Goal: Information Seeking & Learning: Learn about a topic

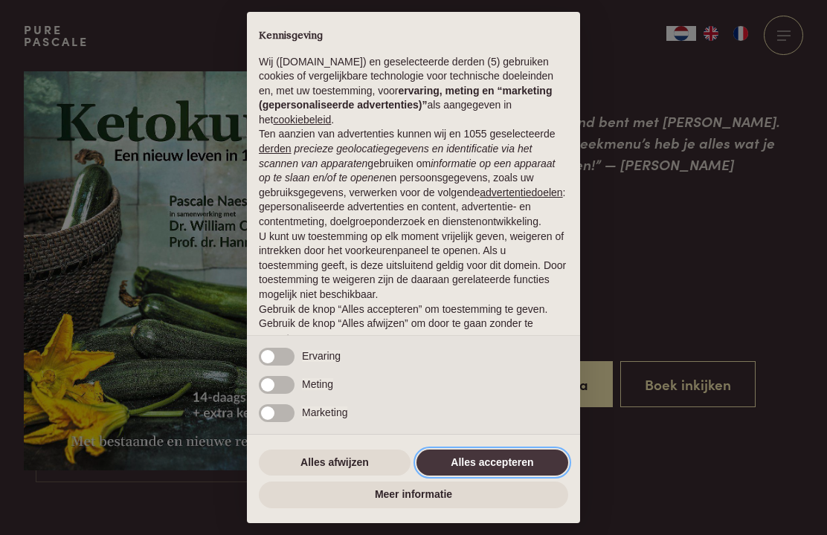
click at [490, 471] on button "Alles accepteren" at bounding box center [492, 463] width 152 height 27
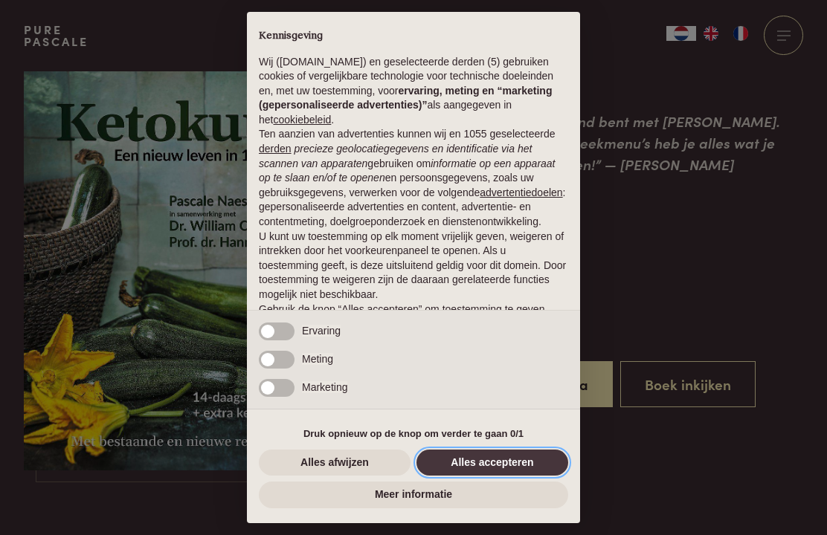
scroll to position [52, 0]
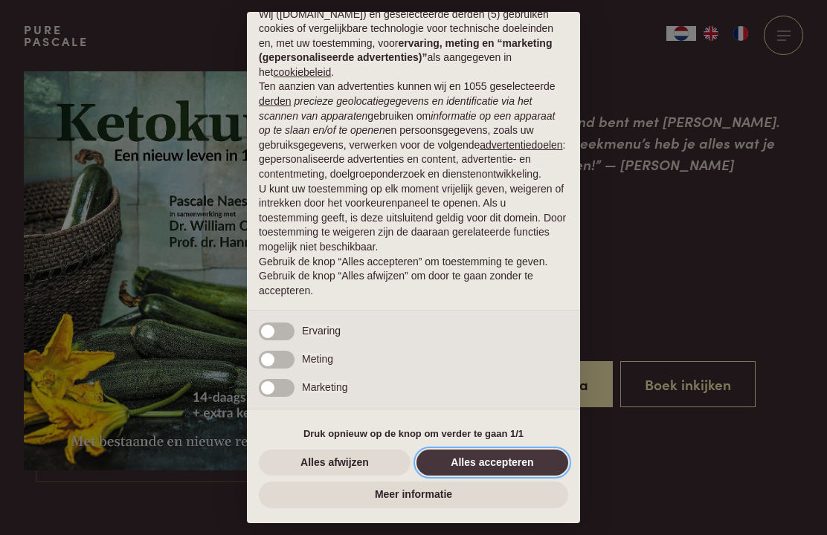
click at [485, 472] on button "Alles accepteren" at bounding box center [492, 463] width 152 height 27
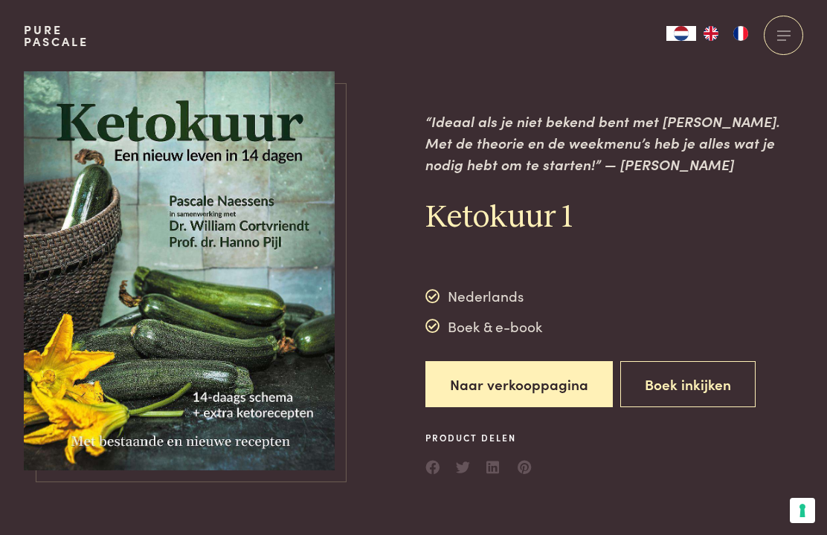
click at [678, 391] on button "Boek inkijken" at bounding box center [687, 384] width 135 height 47
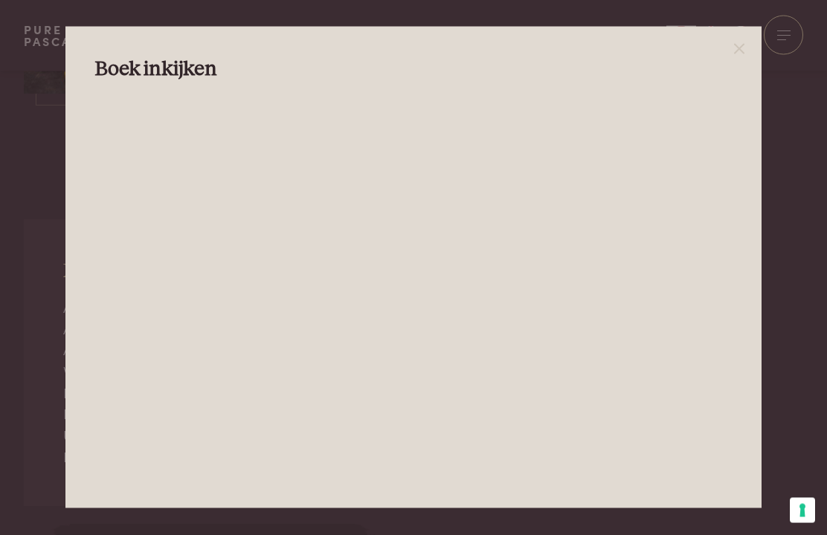
scroll to position [309, 0]
click at [748, 58] on icon at bounding box center [739, 49] width 18 height 18
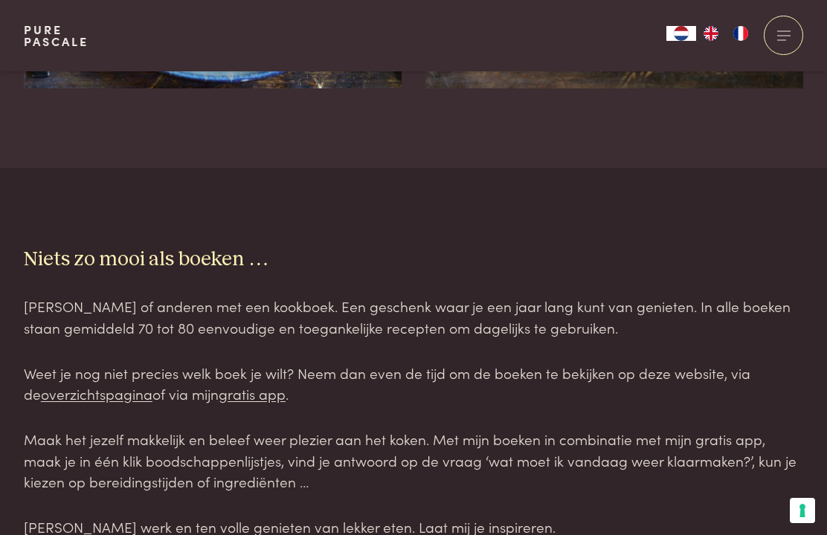
scroll to position [2494, 0]
click at [245, 384] on link "gratis app" at bounding box center [252, 394] width 67 height 20
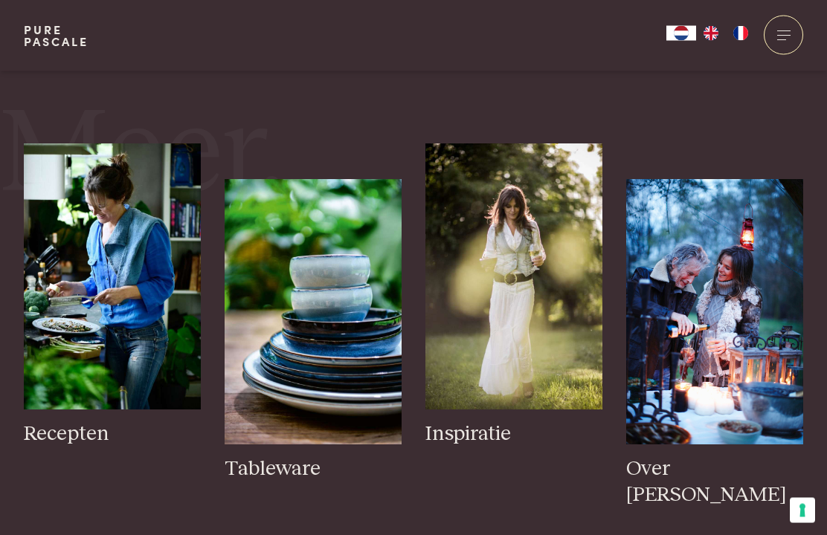
scroll to position [2204, 0]
click at [738, 325] on img at bounding box center [714, 311] width 177 height 265
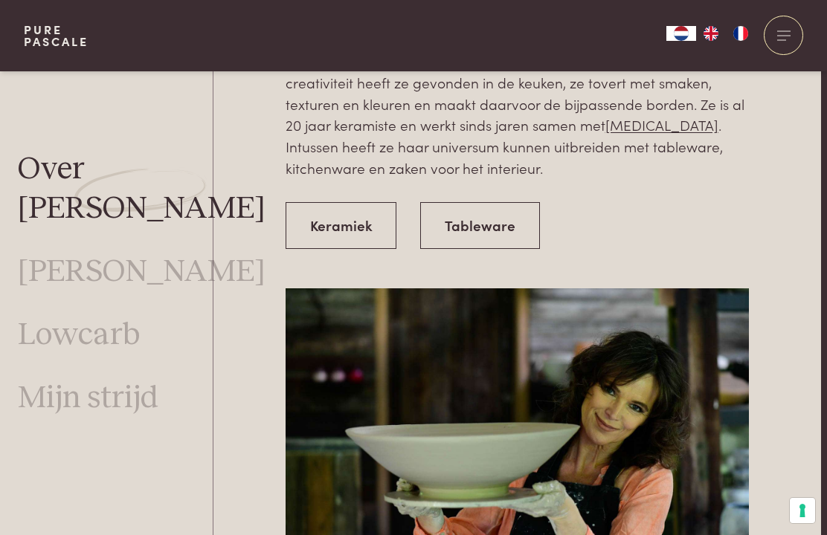
scroll to position [3845, 5]
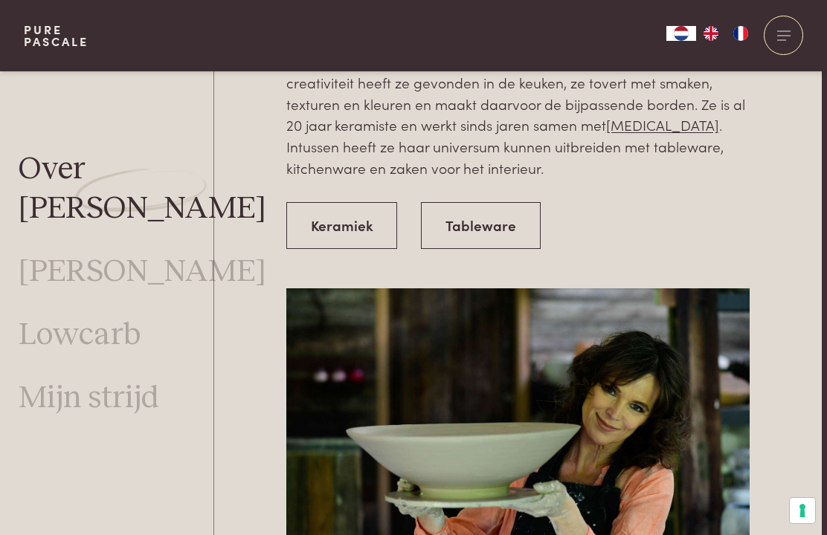
click at [488, 202] on link "Tableware" at bounding box center [481, 225] width 120 height 47
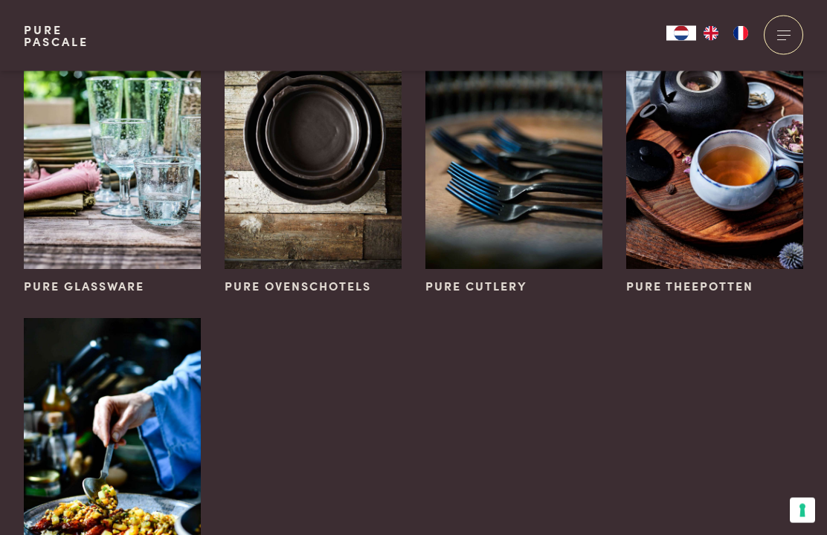
scroll to position [509, 0]
click at [323, 170] on img at bounding box center [313, 136] width 177 height 265
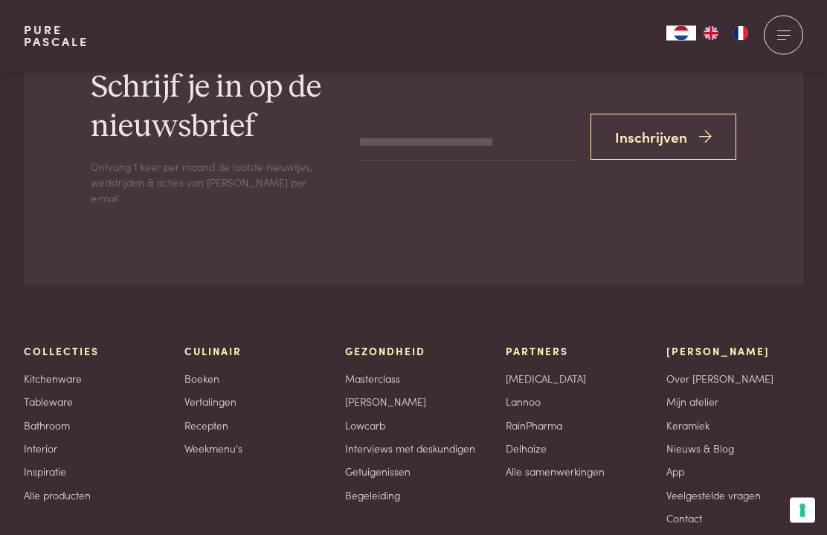
scroll to position [2585, 0]
click at [216, 418] on link "Recepten" at bounding box center [206, 426] width 44 height 16
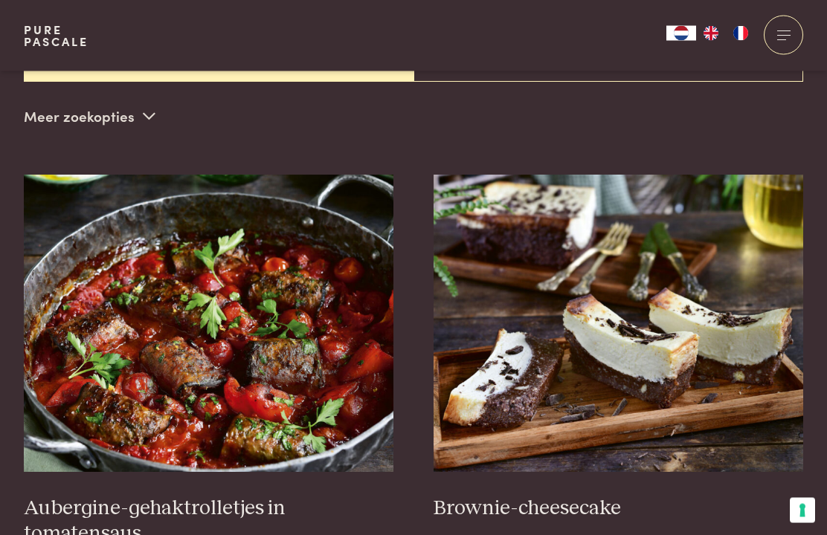
scroll to position [457, 0]
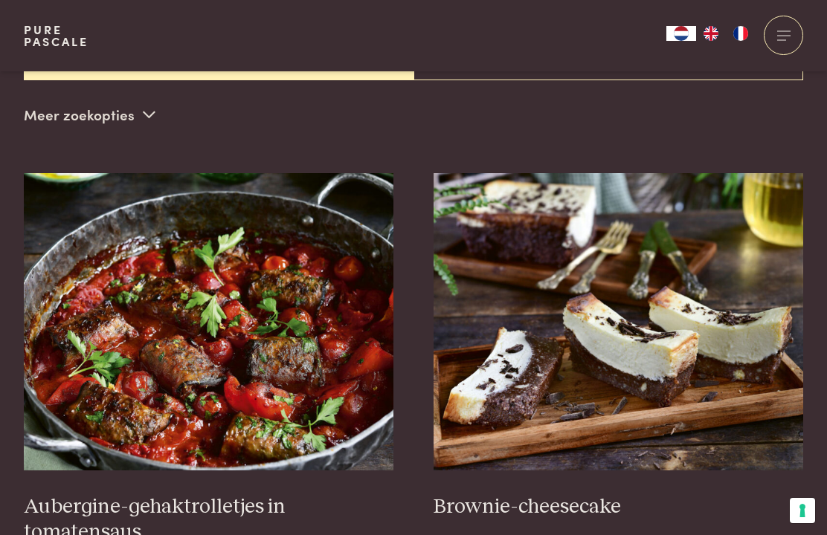
click at [701, 318] on img at bounding box center [618, 321] width 370 height 297
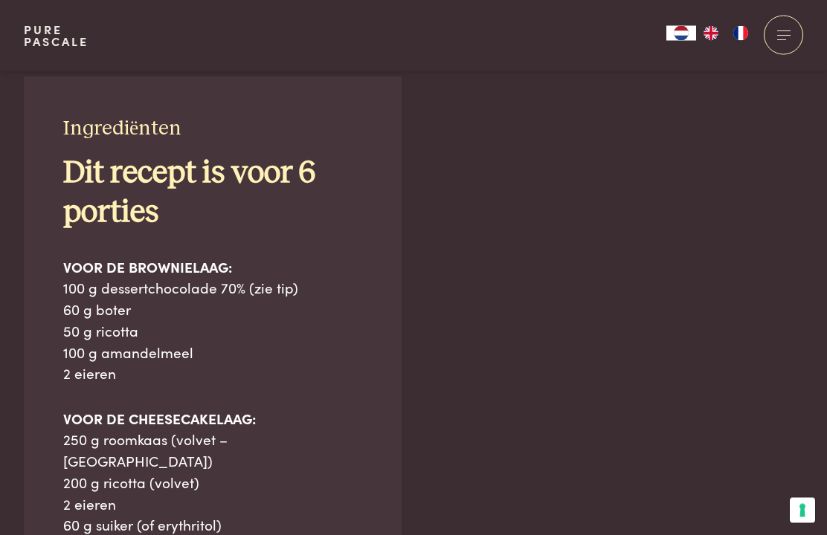
scroll to position [978, 0]
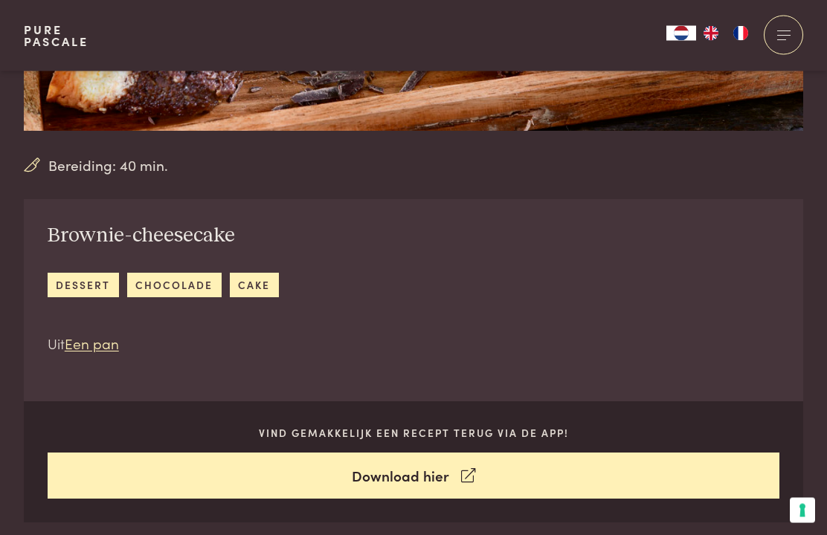
scroll to position [408, 0]
click at [422, 474] on link "Download hier" at bounding box center [414, 476] width 732 height 47
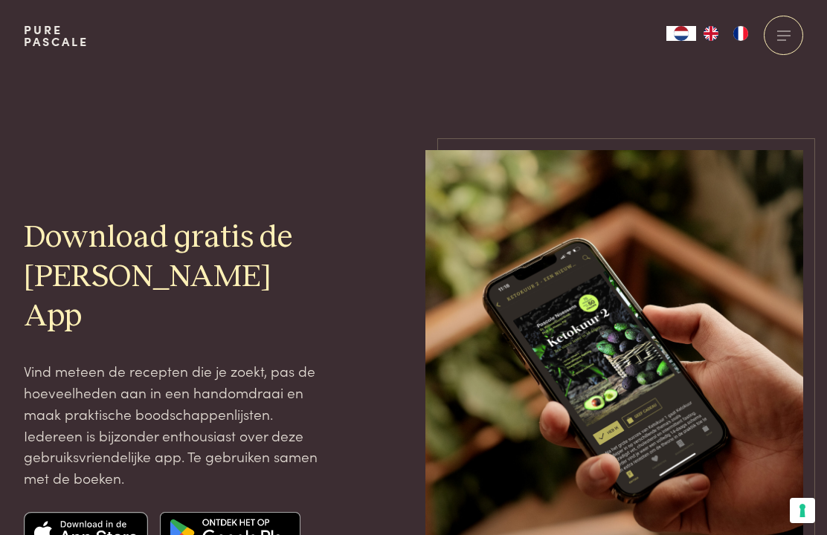
click at [87, 513] on img at bounding box center [86, 533] width 125 height 42
